Goal: Information Seeking & Learning: Learn about a topic

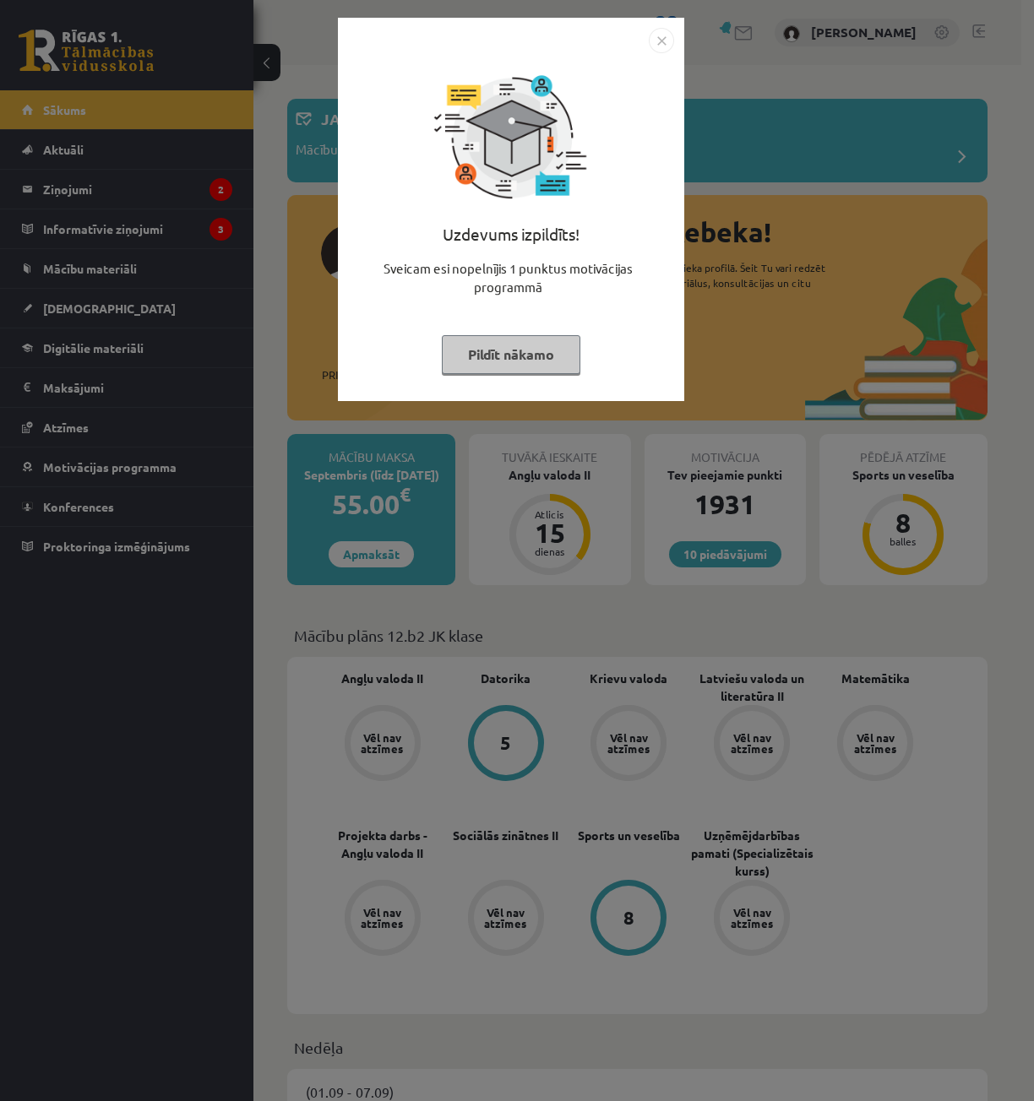
click at [662, 34] on img "Close" at bounding box center [661, 40] width 25 height 25
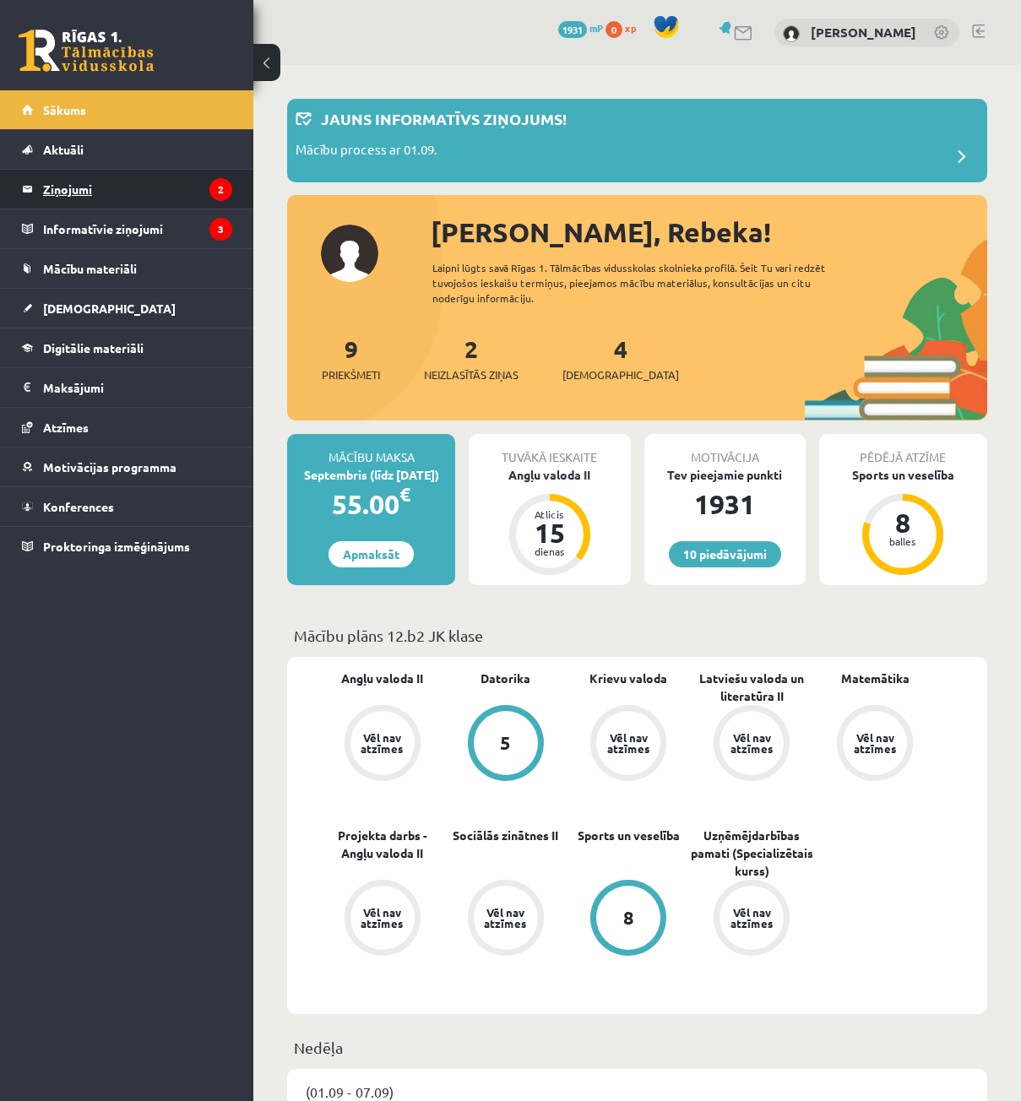
click at [119, 194] on legend "Ziņojumi 2" at bounding box center [137, 189] width 189 height 39
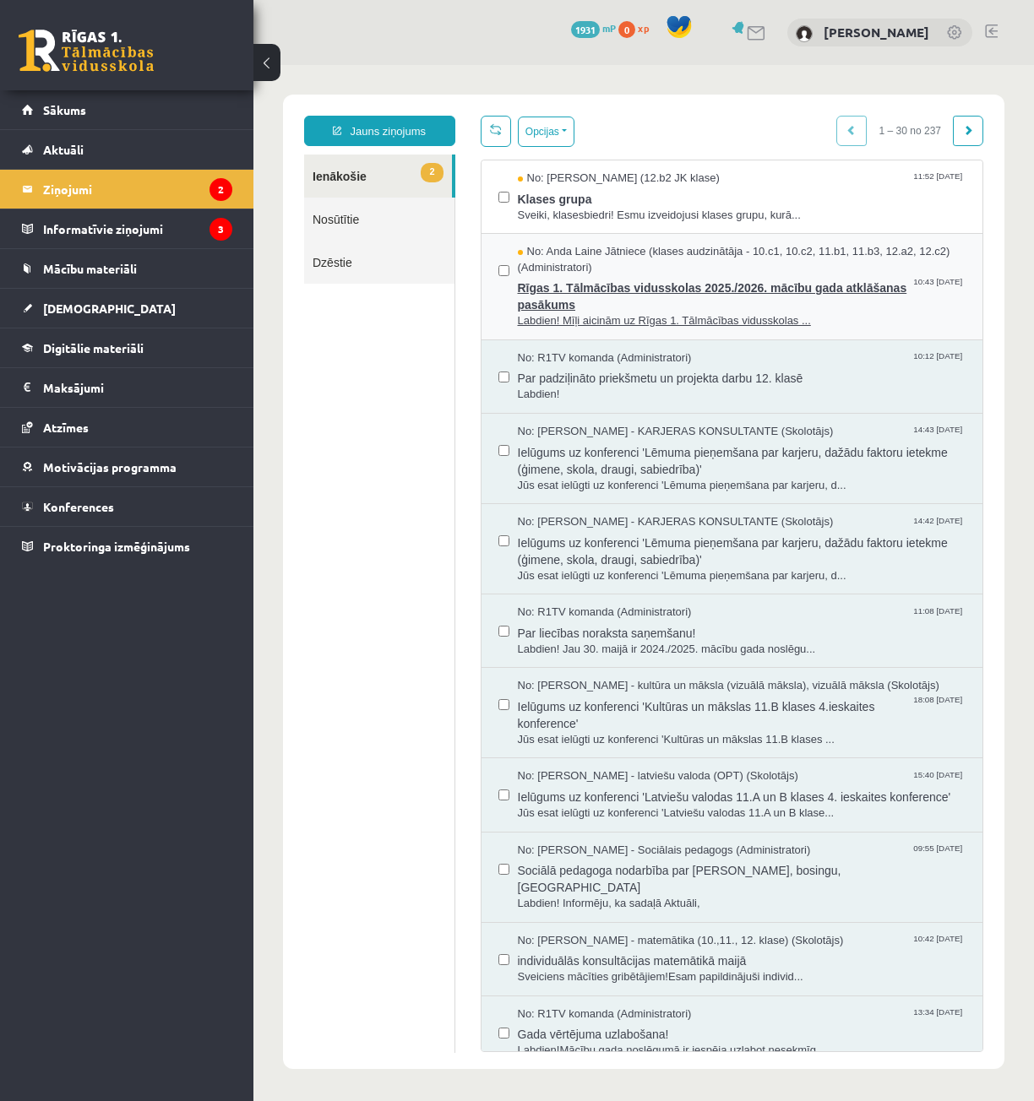
click at [644, 323] on span "Labdien! Mīļi aicinām uz Rīgas 1. Tālmācības vidusskolas ..." at bounding box center [742, 321] width 449 height 16
click at [589, 203] on span "Klases grupa" at bounding box center [742, 197] width 449 height 21
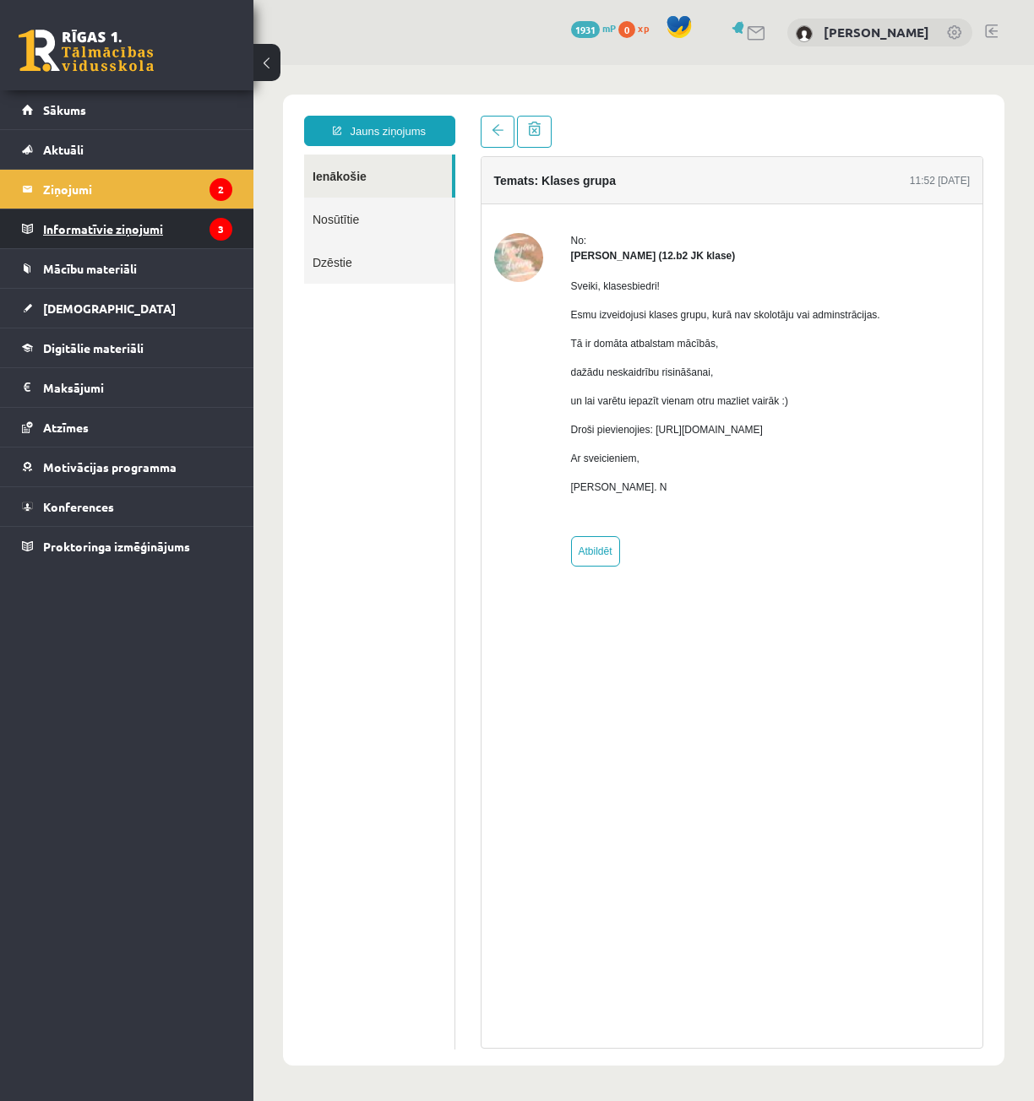
click at [110, 228] on legend "Informatīvie ziņojumi 3" at bounding box center [137, 228] width 189 height 39
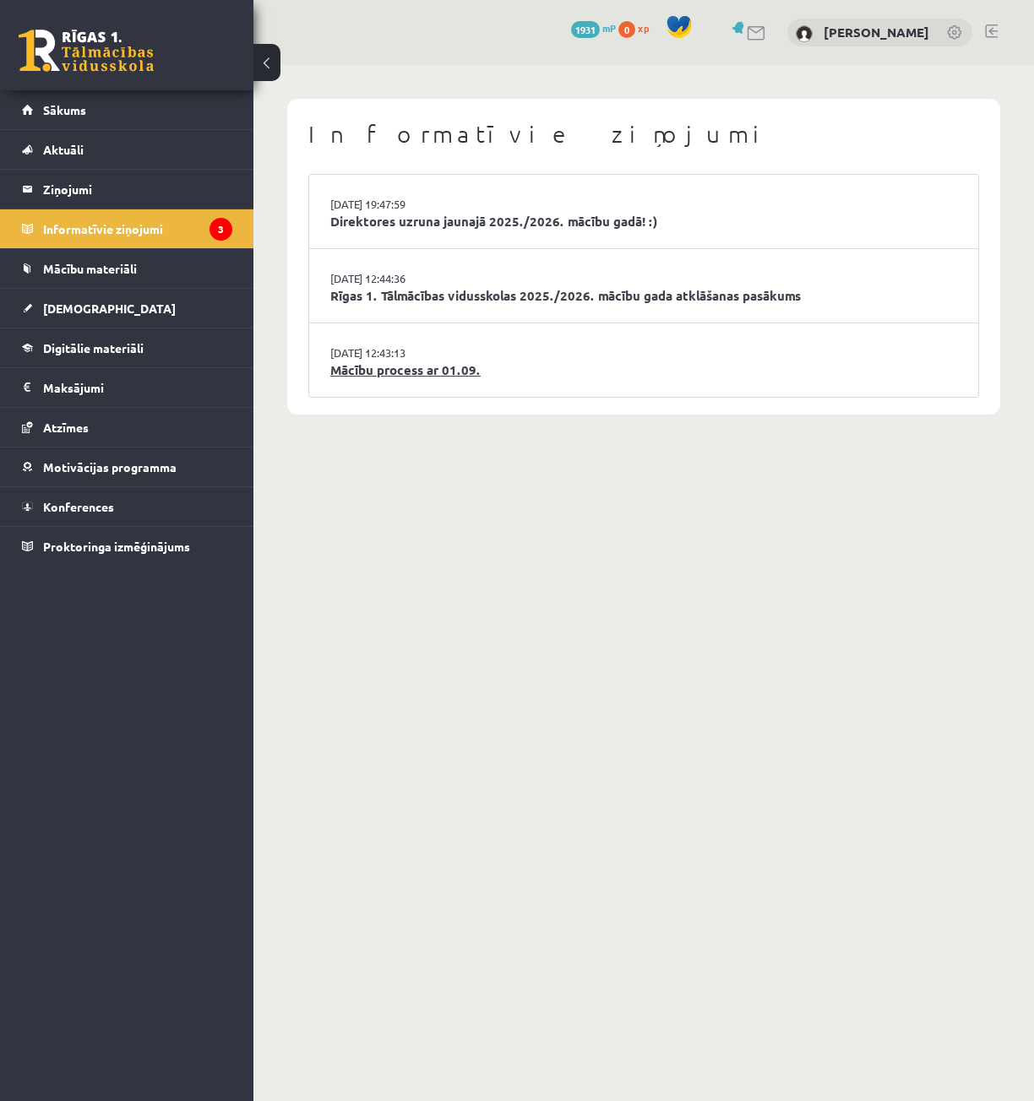
click at [462, 371] on link "Mācību process ar 01.09." at bounding box center [643, 370] width 627 height 19
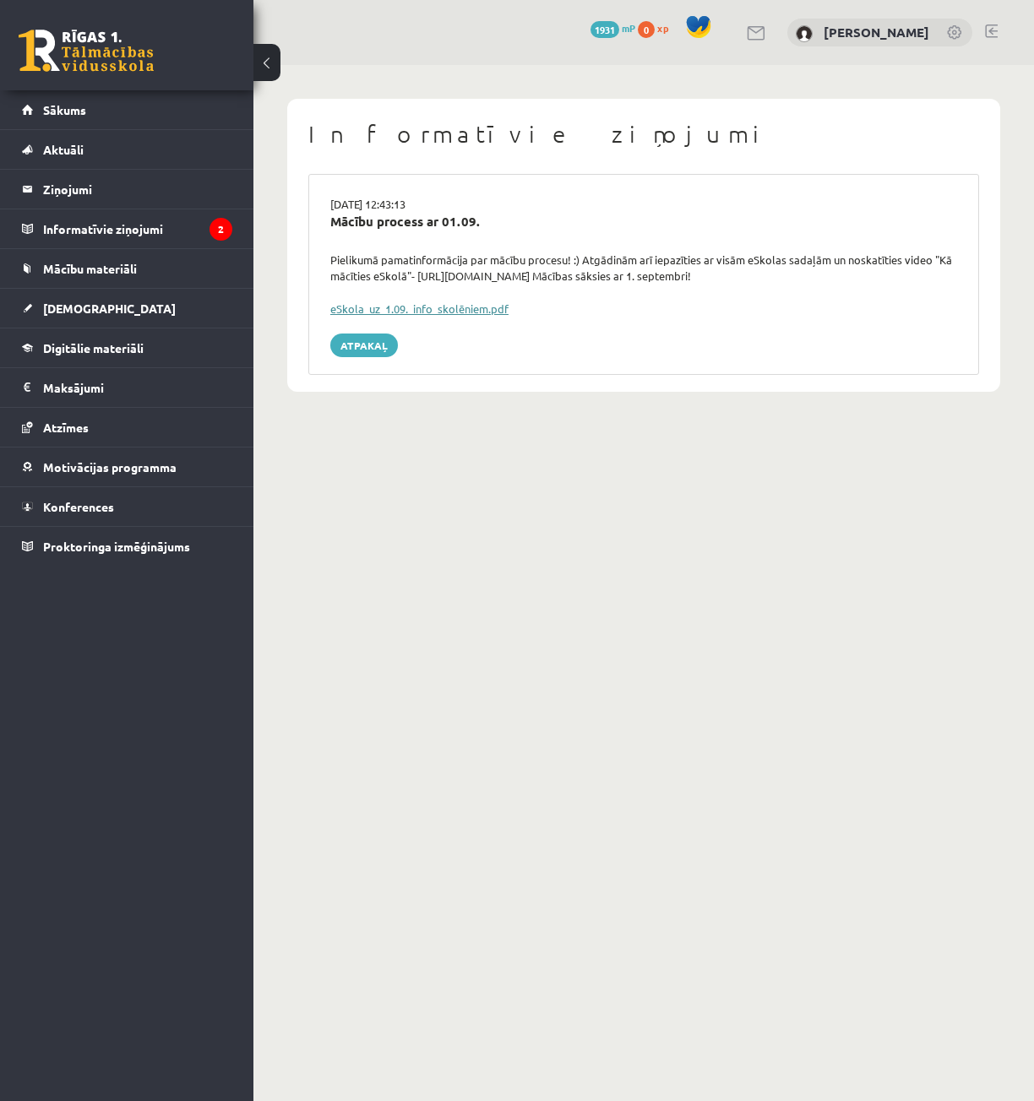
click at [469, 307] on link "eSkola_uz_1.09._info_skolēniem.pdf" at bounding box center [419, 309] width 178 height 14
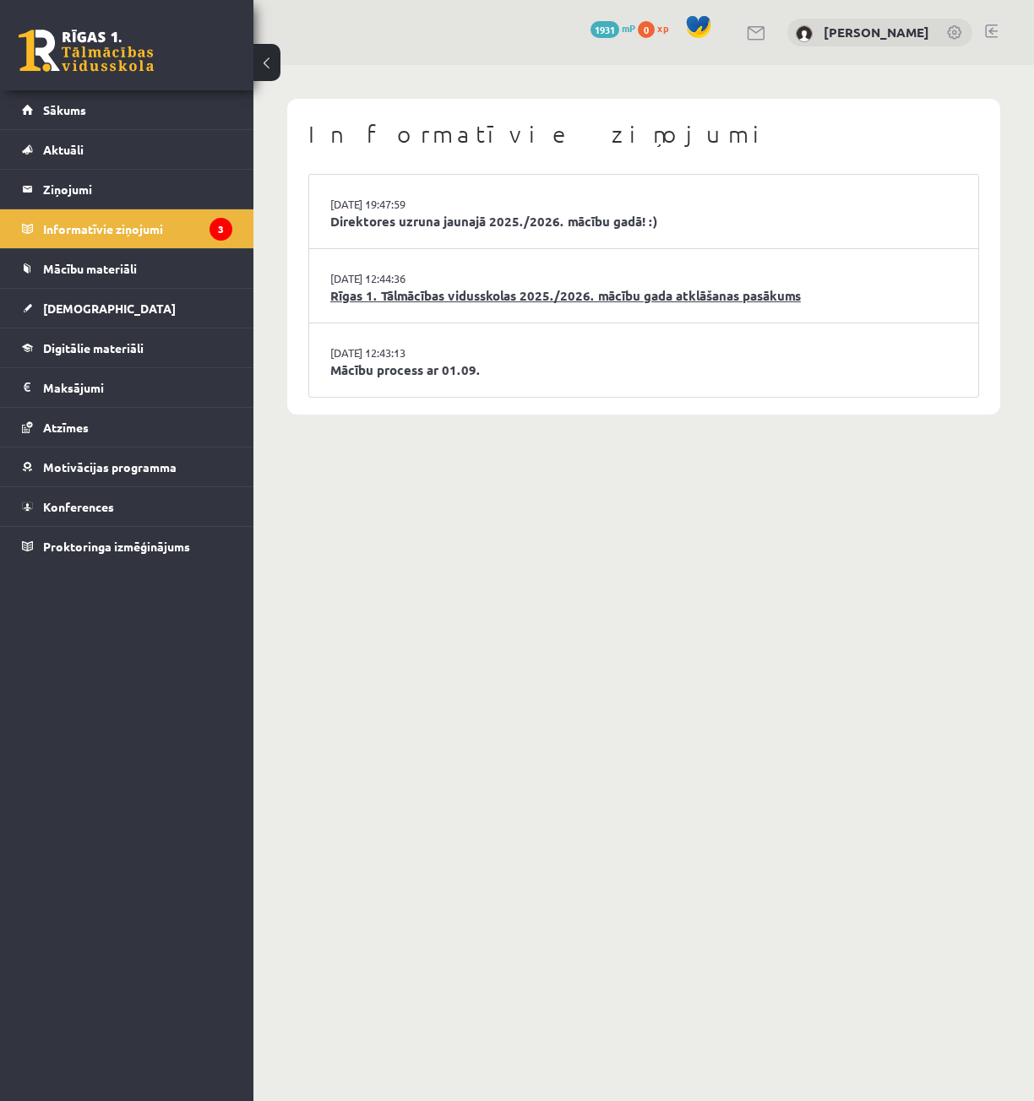
click at [363, 287] on link "Rīgas 1. Tālmācības vidusskolas 2025./2026. mācību gada atklāšanas pasākums" at bounding box center [643, 295] width 627 height 19
click at [100, 186] on legend "Ziņojumi 0" at bounding box center [137, 189] width 189 height 39
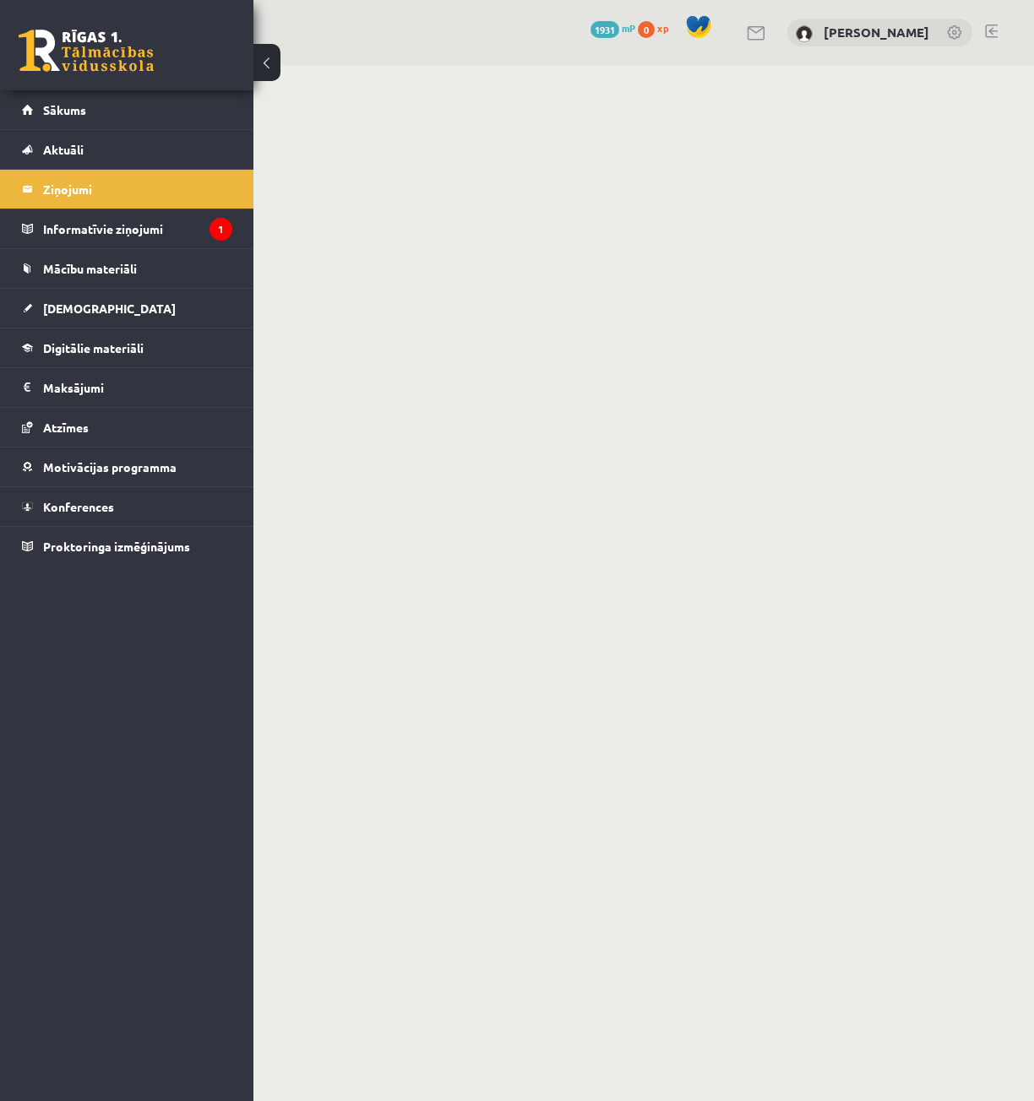
click at [63, 51] on link at bounding box center [86, 51] width 135 height 42
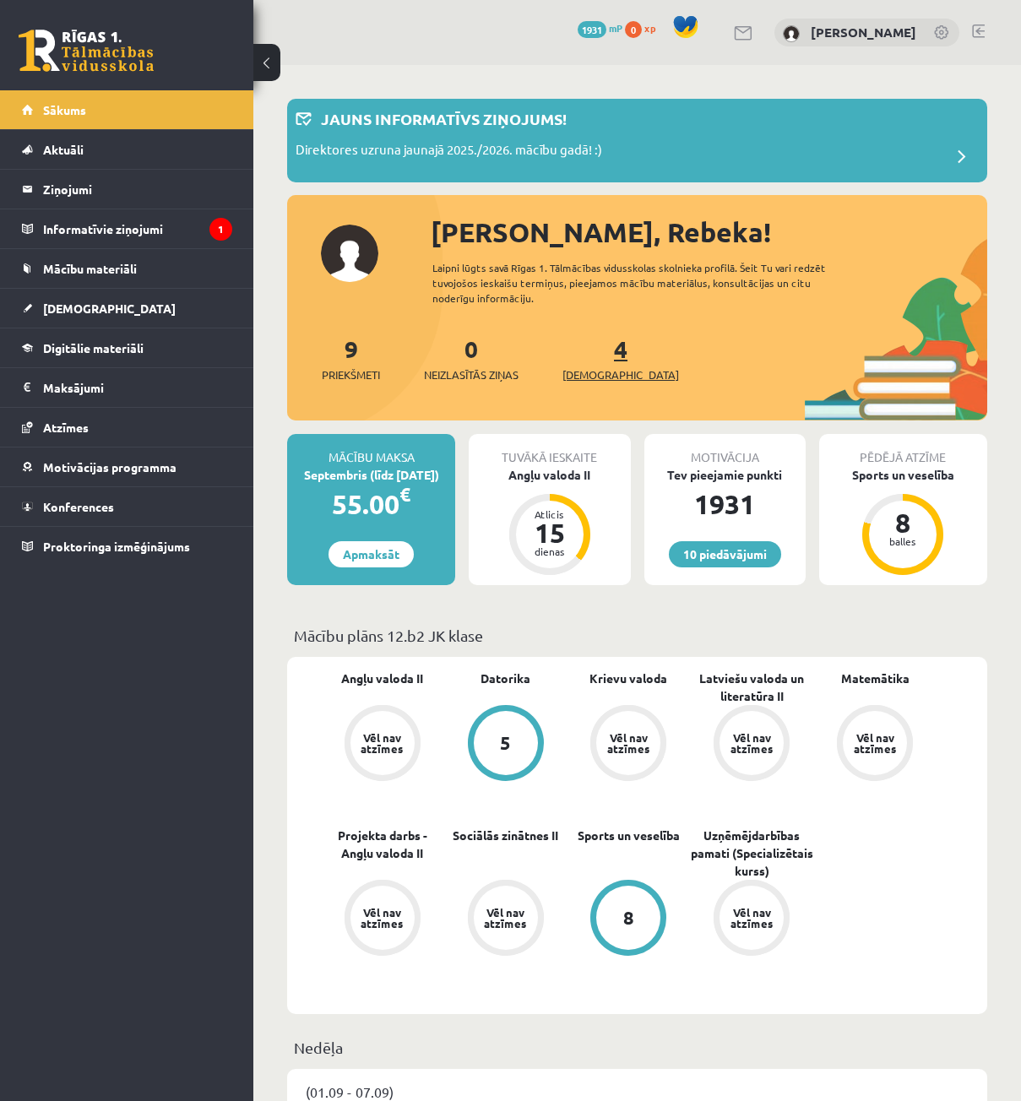
click at [595, 349] on link "4 Ieskaites" at bounding box center [621, 359] width 117 height 50
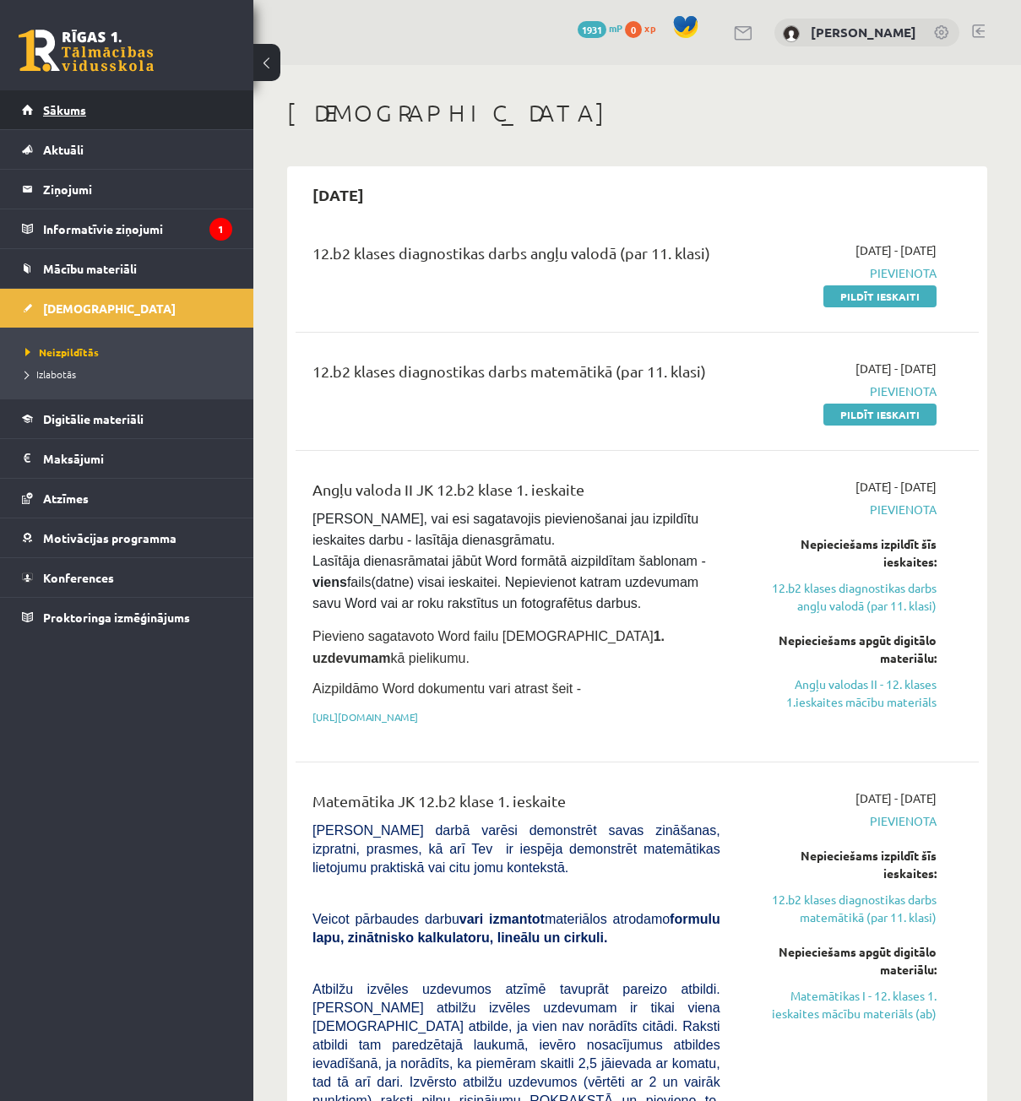
click at [83, 98] on link "Sākums" at bounding box center [127, 109] width 210 height 39
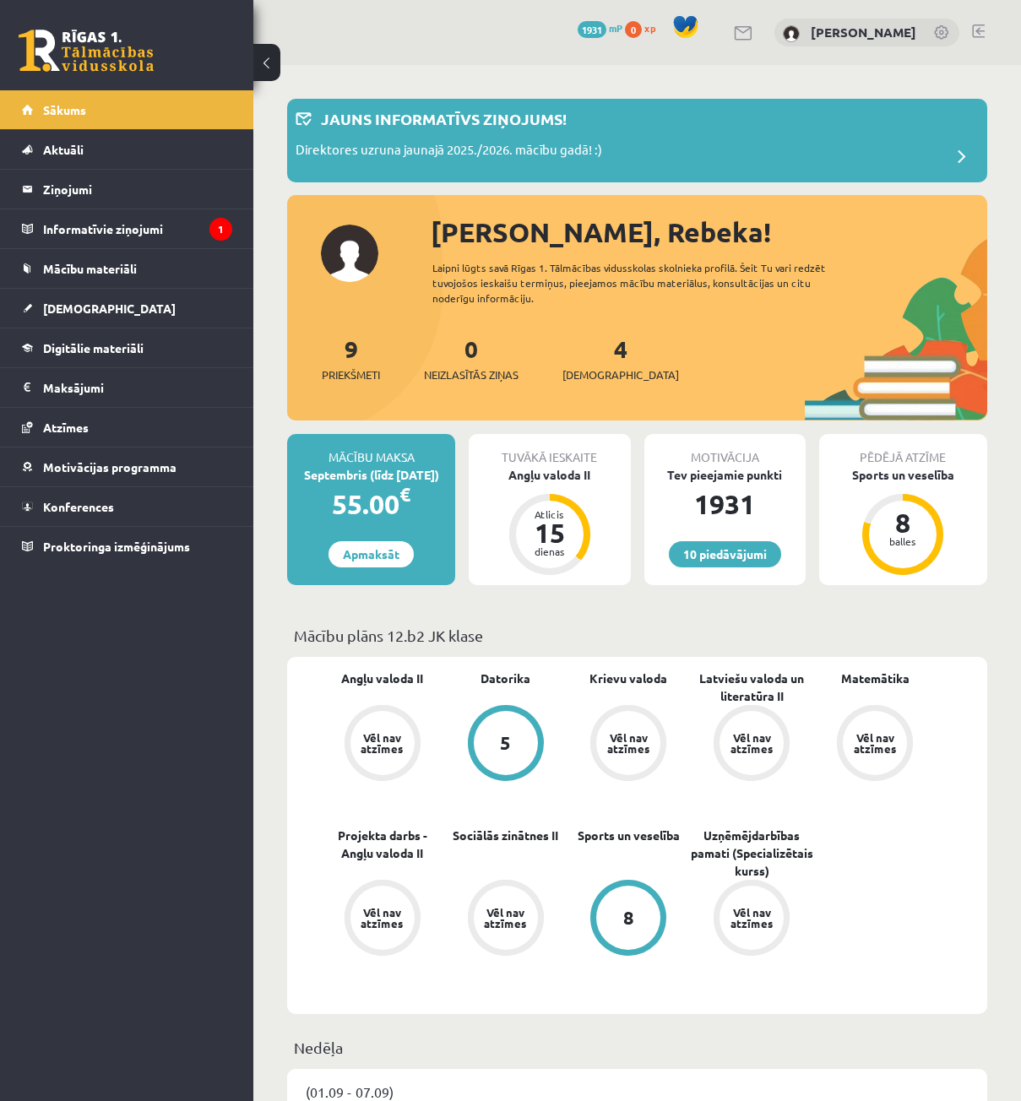
click at [342, 355] on div "9 Priekšmeti" at bounding box center [351, 357] width 58 height 52
click at [355, 352] on link "9 Priekšmeti" at bounding box center [351, 359] width 58 height 50
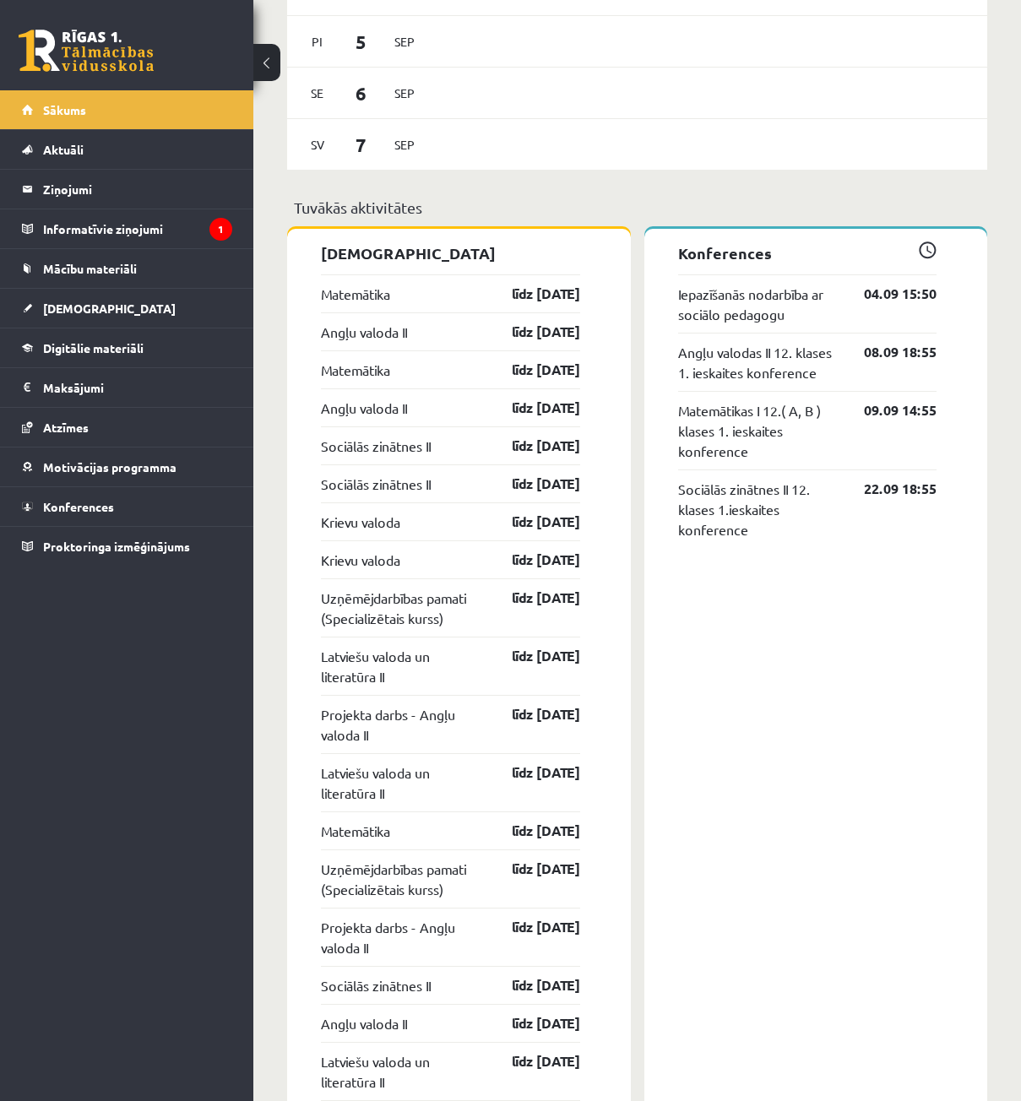
scroll to position [967, 0]
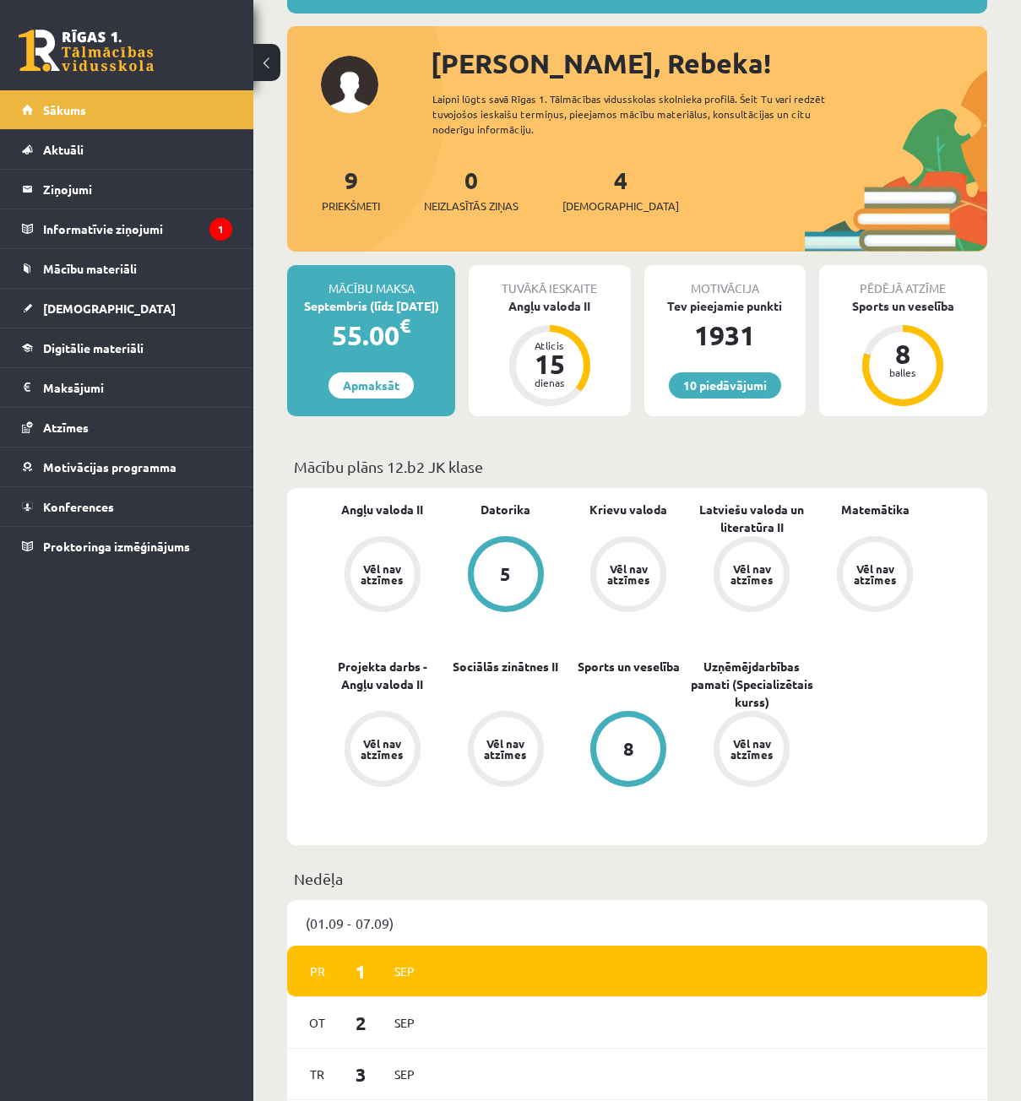
scroll to position [253, 0]
